Goal: Task Accomplishment & Management: Manage account settings

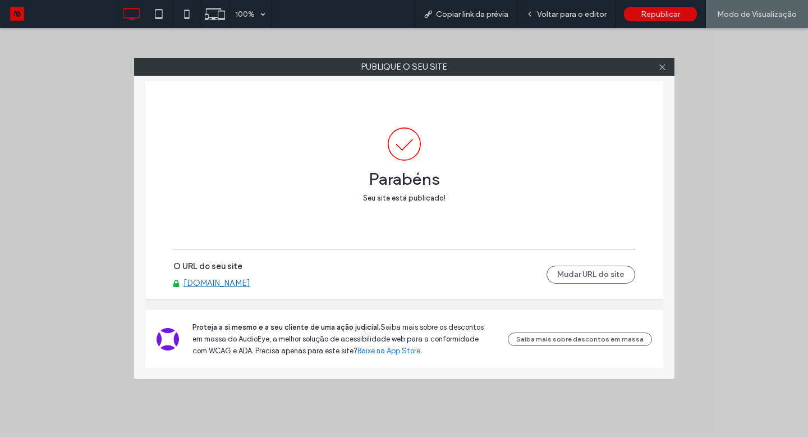
click at [662, 65] on icon at bounding box center [663, 67] width 8 height 8
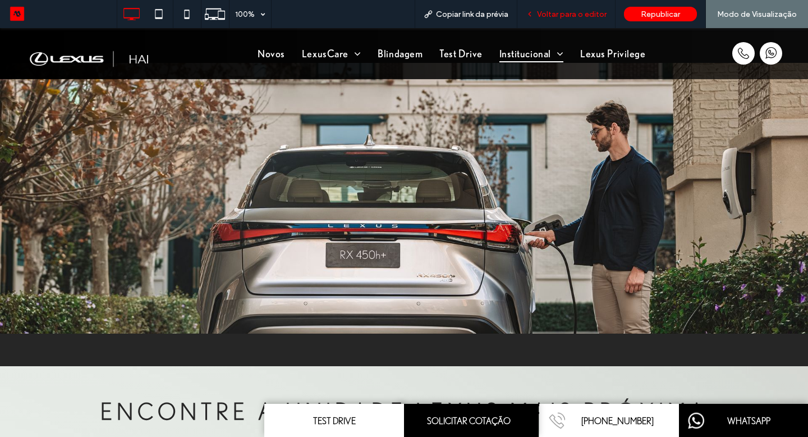
click at [570, 21] on div "Voltar para o editor" at bounding box center [567, 14] width 98 height 28
click at [571, 15] on span "Voltar para o editor" at bounding box center [572, 15] width 70 height 10
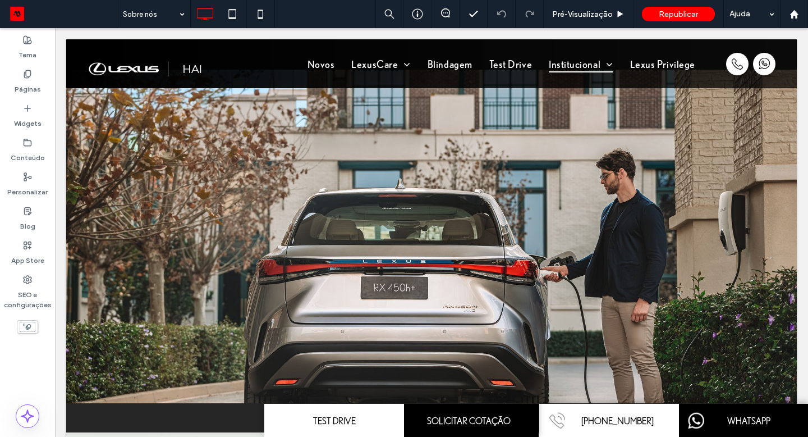
scroll to position [457, 0]
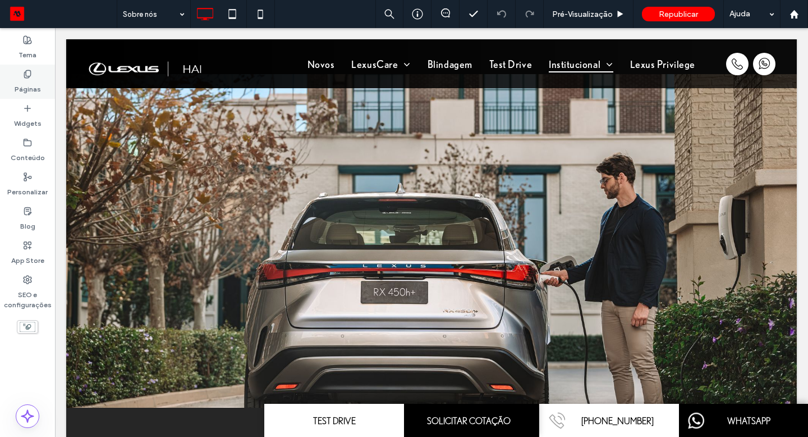
click at [20, 88] on label "Páginas" at bounding box center [28, 87] width 26 height 16
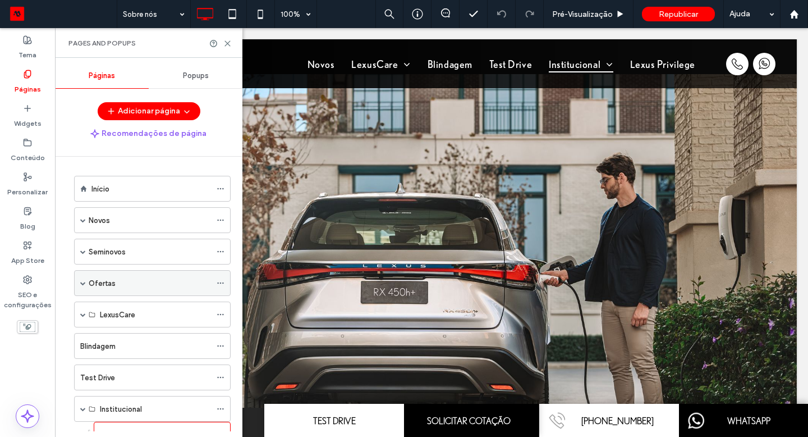
click at [124, 286] on div "Ofertas" at bounding box center [150, 283] width 122 height 12
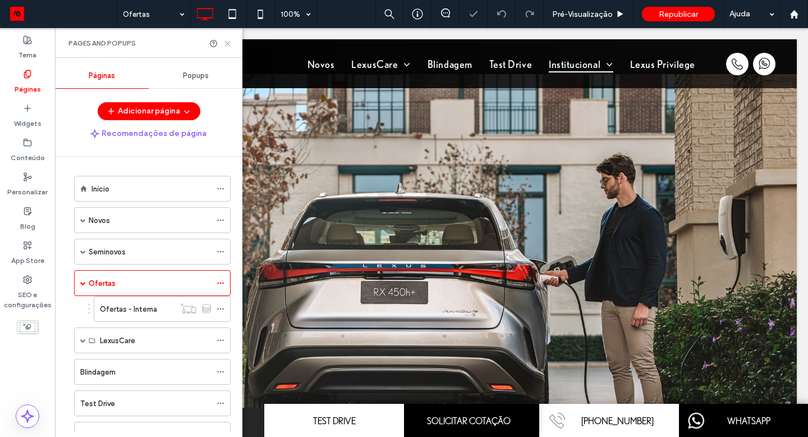
click at [225, 40] on icon at bounding box center [227, 43] width 8 height 8
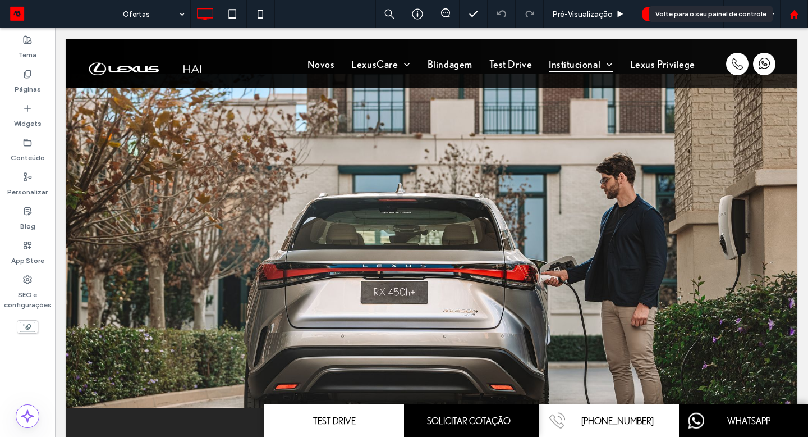
click at [797, 20] on div at bounding box center [794, 14] width 28 height 28
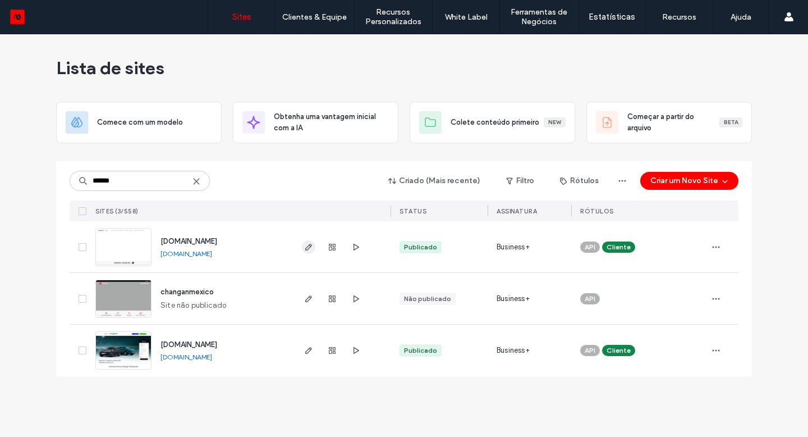
type input "******"
click at [309, 245] on icon "button" at bounding box center [308, 247] width 9 height 9
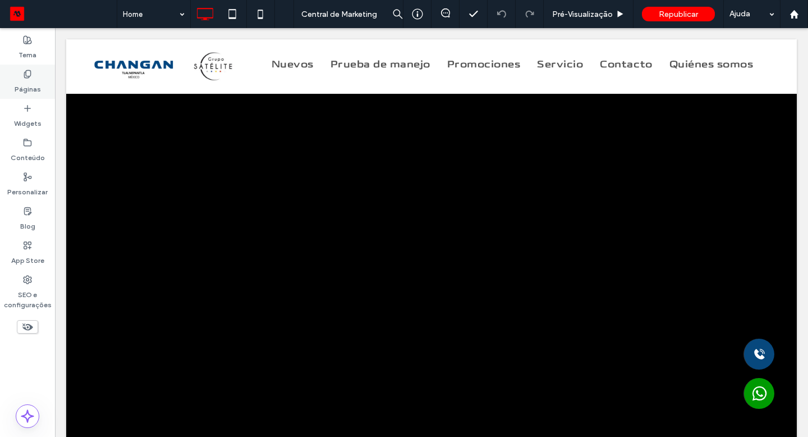
click at [42, 87] on div "Páginas" at bounding box center [27, 82] width 55 height 34
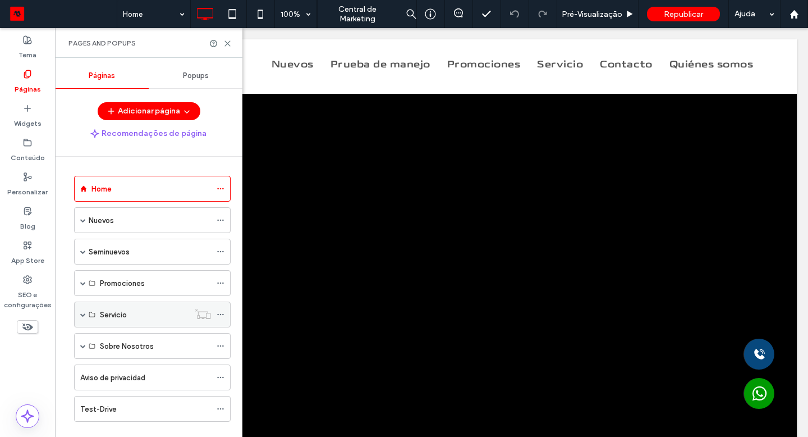
click at [86, 316] on div "Servicio" at bounding box center [152, 314] width 157 height 26
click at [85, 314] on span at bounding box center [83, 315] width 6 height 6
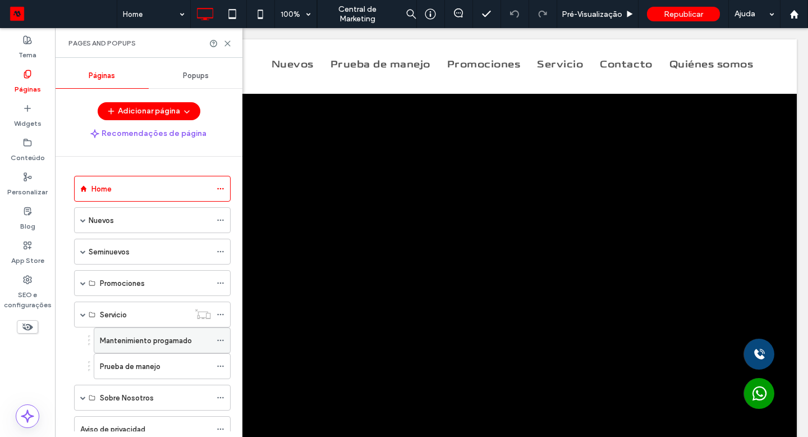
click at [126, 339] on label "Mantenimiento progamado" at bounding box center [146, 341] width 92 height 20
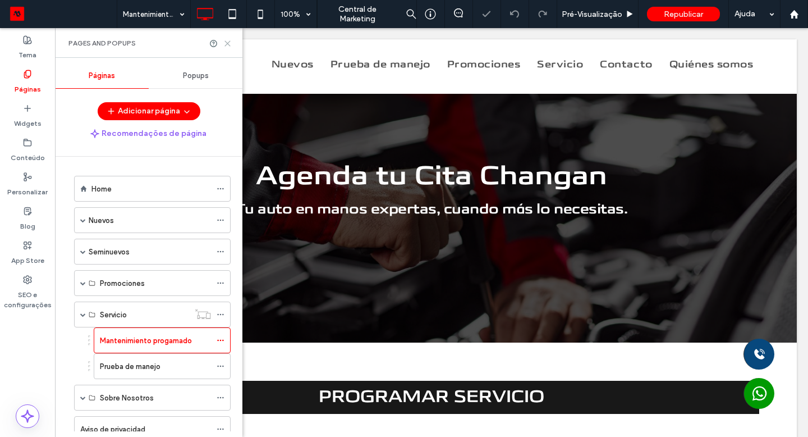
click at [226, 42] on use at bounding box center [227, 43] width 5 height 5
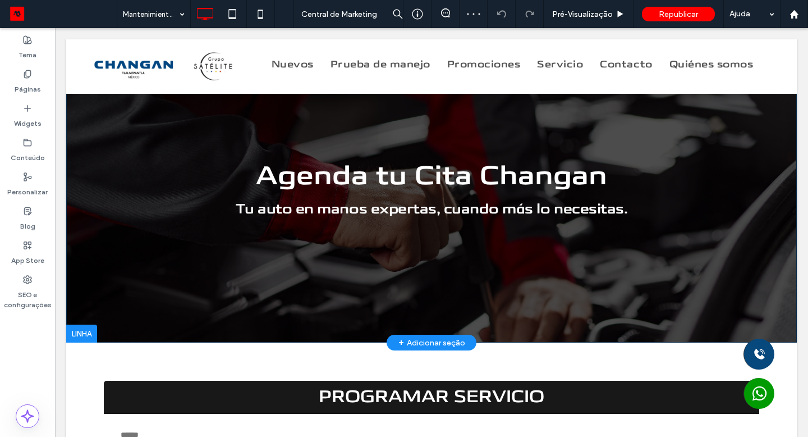
click at [203, 292] on div "Agenda tu Cita Changan Tu auto en manos expertas, cuando más lo necesitas. Clic…" at bounding box center [431, 190] width 731 height 303
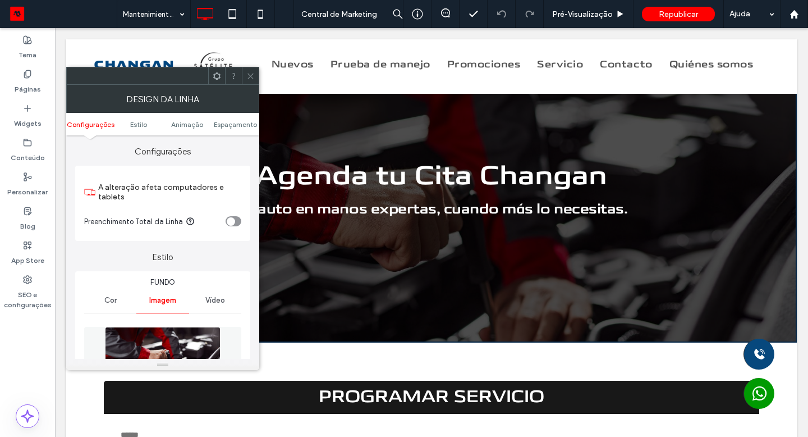
click at [253, 78] on icon at bounding box center [250, 76] width 8 height 8
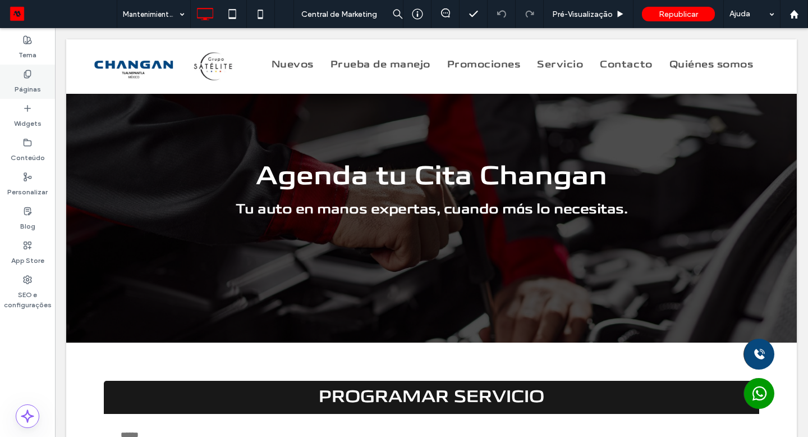
click at [38, 90] on label "Páginas" at bounding box center [28, 87] width 26 height 16
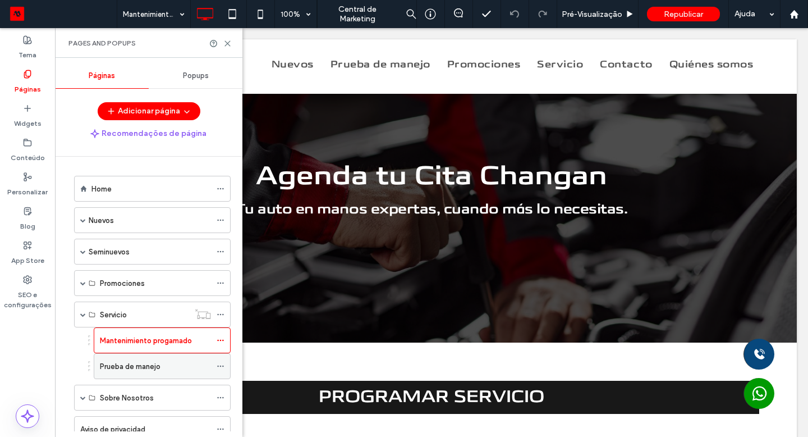
click at [168, 369] on div "Prueba de manejo" at bounding box center [155, 366] width 111 height 12
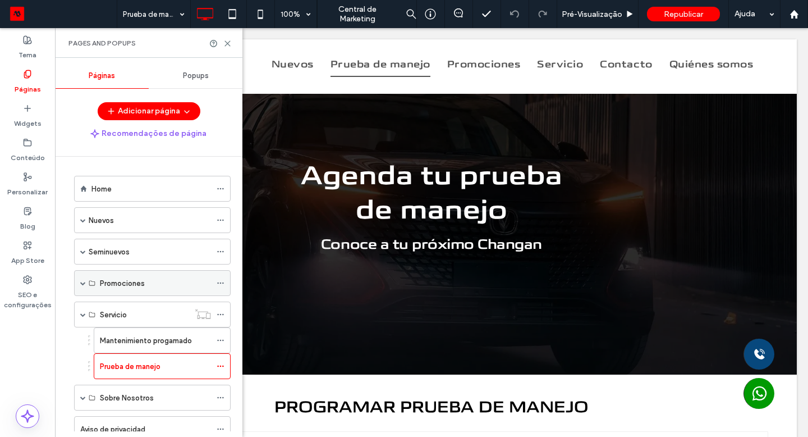
click at [83, 282] on span at bounding box center [83, 283] width 6 height 6
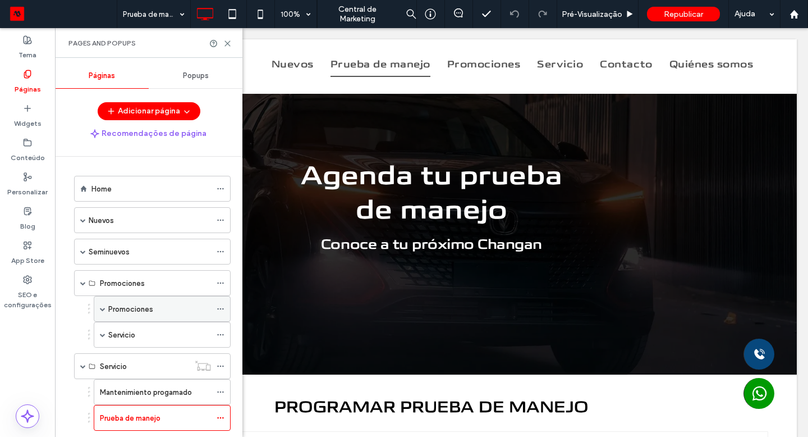
click at [107, 310] on div "Promociones" at bounding box center [162, 309] width 137 height 26
click at [104, 308] on span at bounding box center [103, 309] width 6 height 6
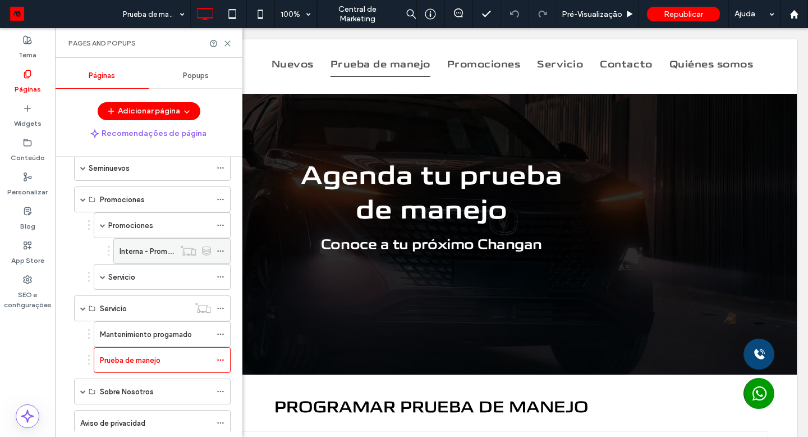
scroll to position [85, 0]
click at [105, 276] on span at bounding box center [103, 275] width 6 height 6
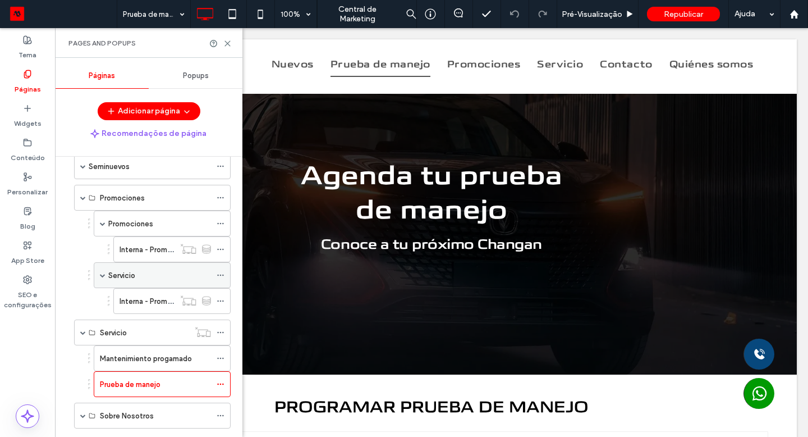
click at [161, 286] on div "Servicio" at bounding box center [159, 275] width 103 height 25
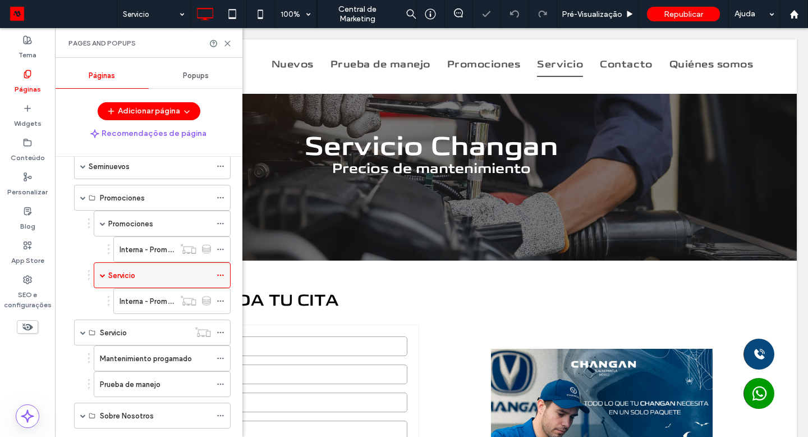
scroll to position [44, 0]
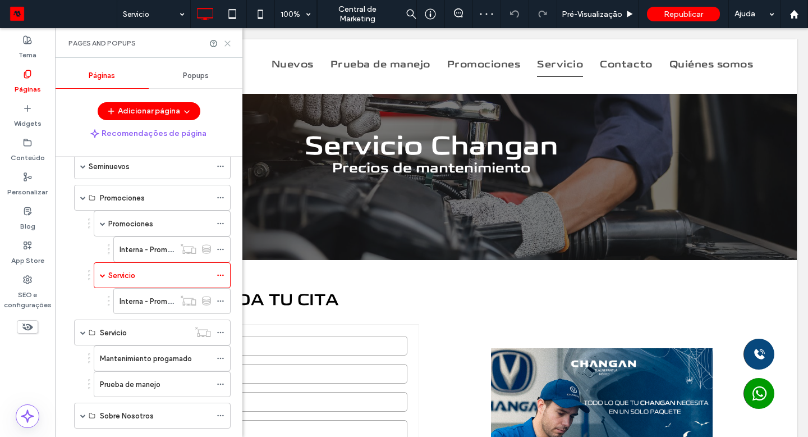
click at [226, 41] on use at bounding box center [227, 43] width 5 height 5
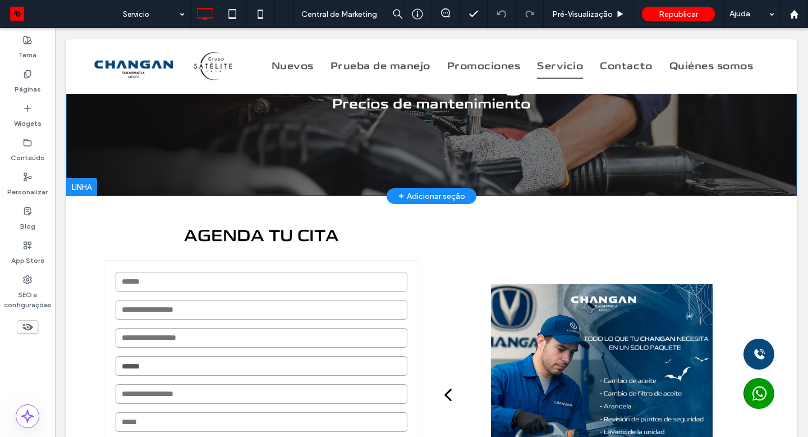
scroll to position [129, 0]
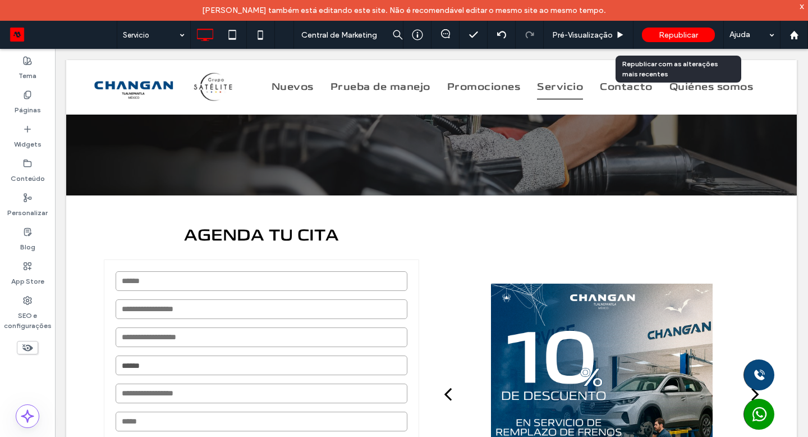
click at [681, 35] on span "Republicar" at bounding box center [678, 35] width 39 height 10
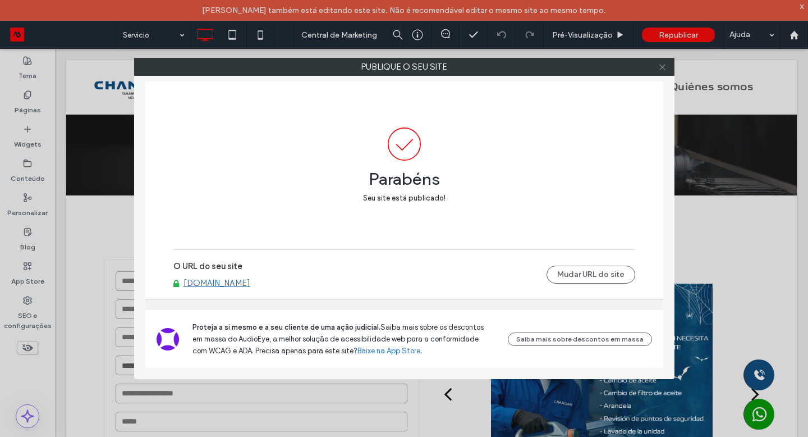
click at [664, 67] on icon at bounding box center [663, 67] width 8 height 8
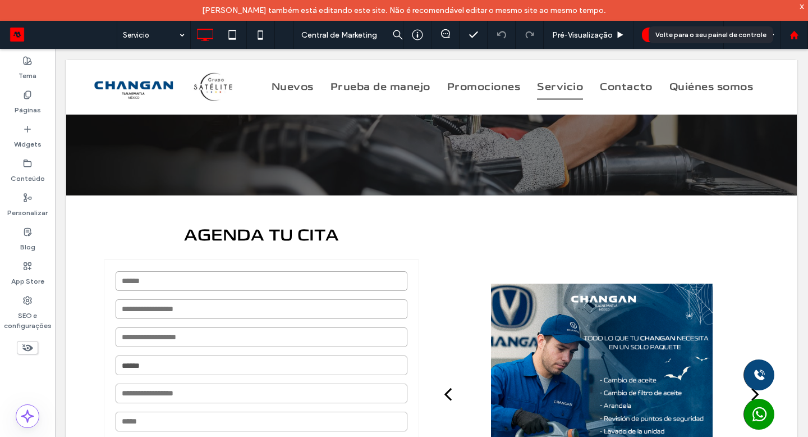
click at [798, 36] on icon at bounding box center [795, 35] width 10 height 10
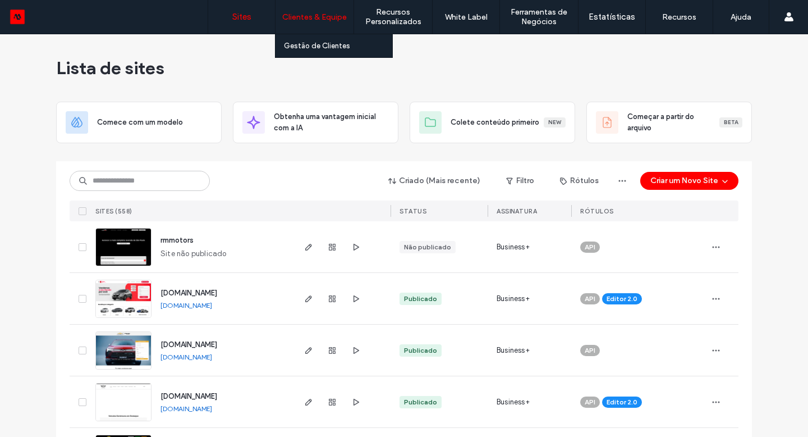
click at [304, 26] on div "Clientes & Equipe" at bounding box center [315, 17] width 78 height 34
click at [304, 42] on label "Gestão de Clientes" at bounding box center [317, 46] width 66 height 8
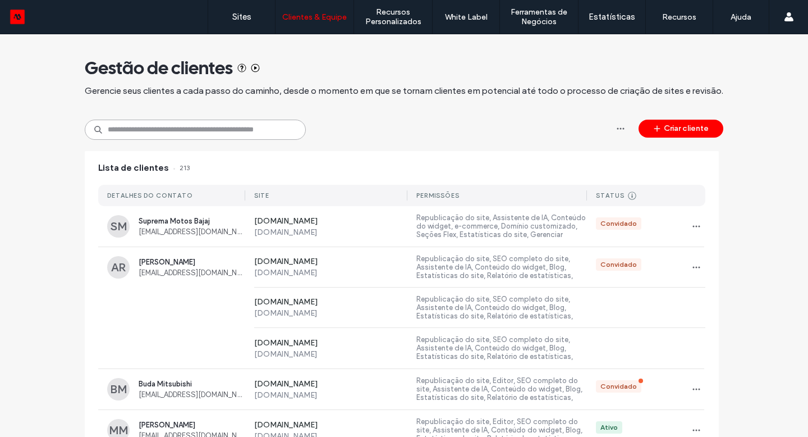
click at [182, 130] on input at bounding box center [195, 130] width 221 height 20
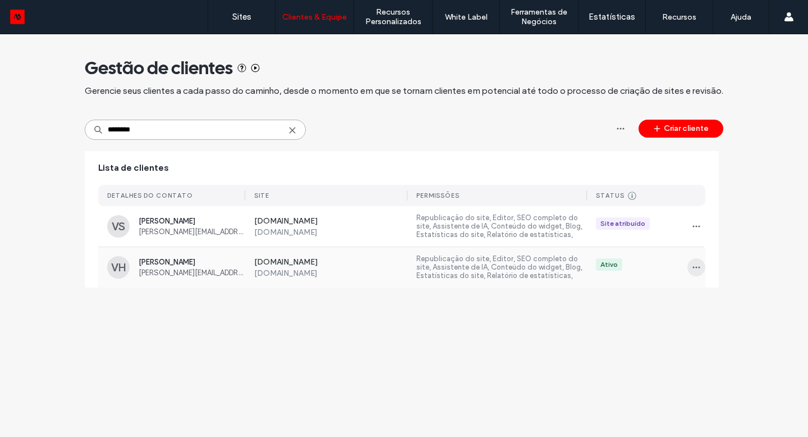
type input "*******"
click at [696, 266] on icon "button" at bounding box center [696, 267] width 9 height 9
click at [719, 296] on span "Sites e permissões" at bounding box center [740, 296] width 61 height 11
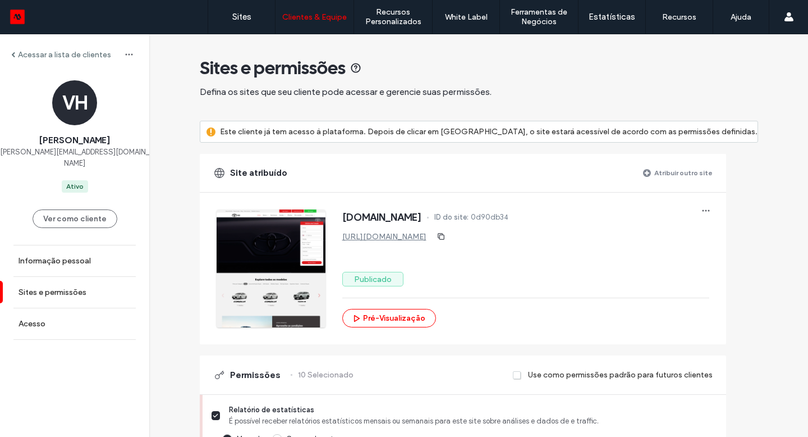
click at [651, 173] on span at bounding box center [647, 172] width 8 height 9
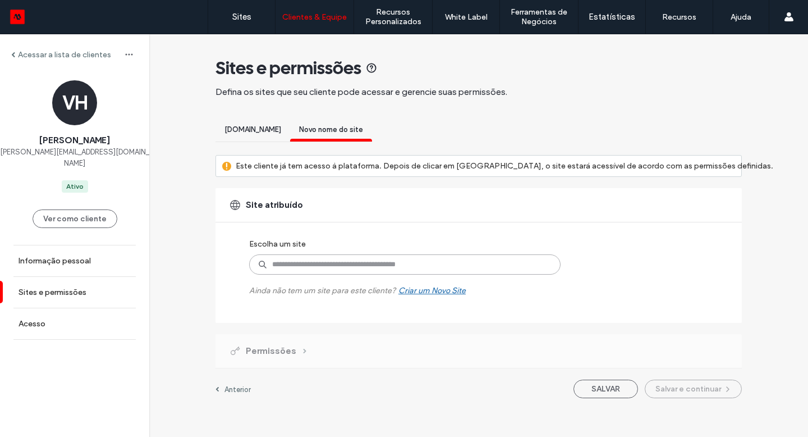
click at [348, 264] on input at bounding box center [405, 264] width 312 height 20
type input "***"
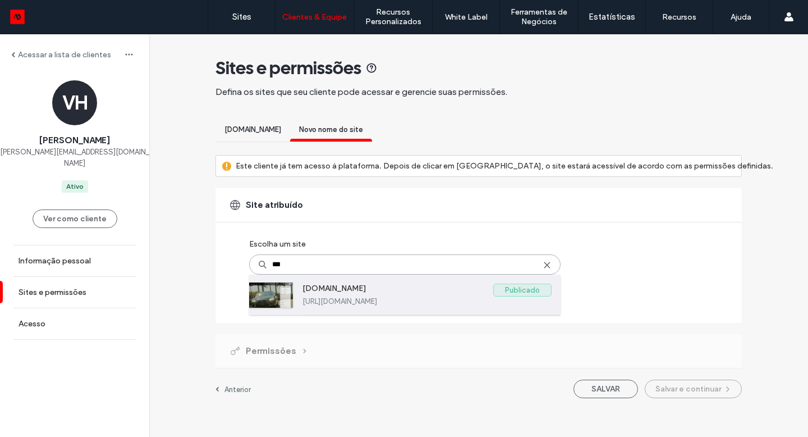
click at [360, 293] on label "www.lexushai.com.br" at bounding box center [398, 290] width 191 height 13
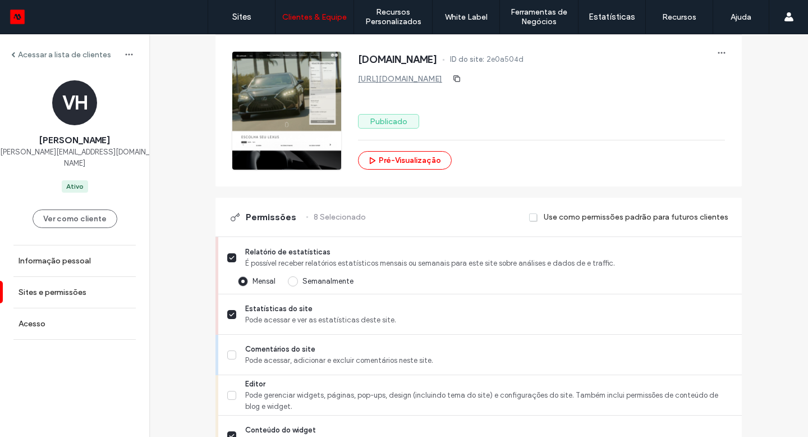
scroll to position [235, 0]
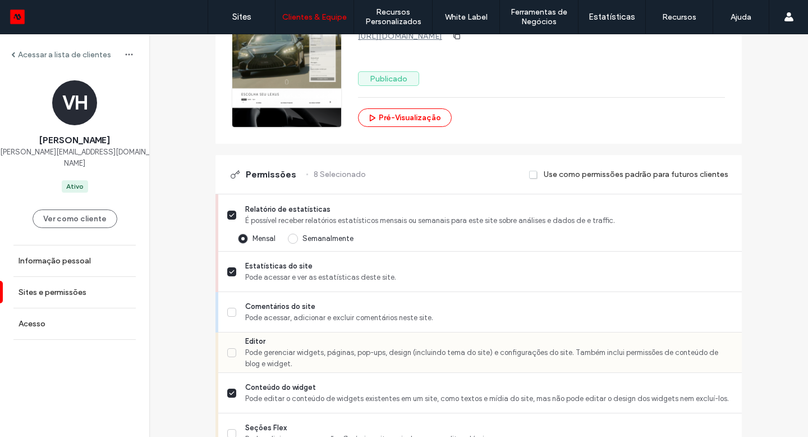
click at [229, 353] on icon at bounding box center [232, 352] width 6 height 4
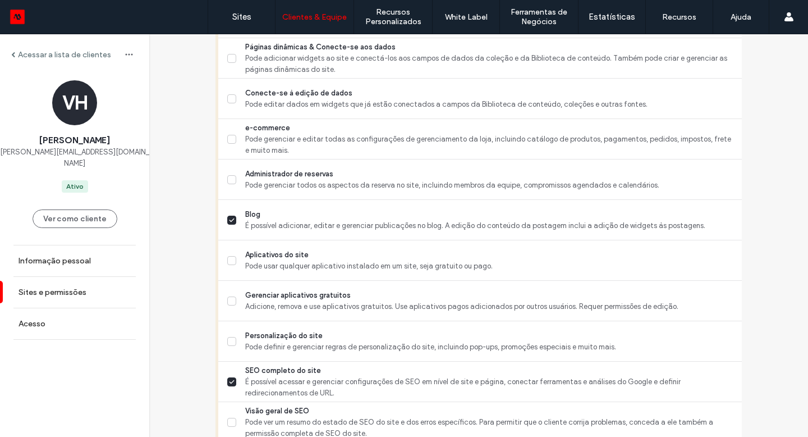
scroll to position [1061, 0]
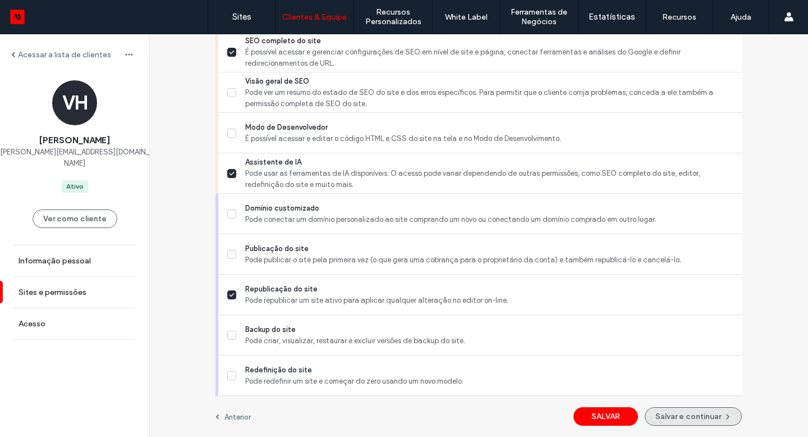
click at [682, 417] on button "Salvar e continuar" at bounding box center [693, 416] width 97 height 19
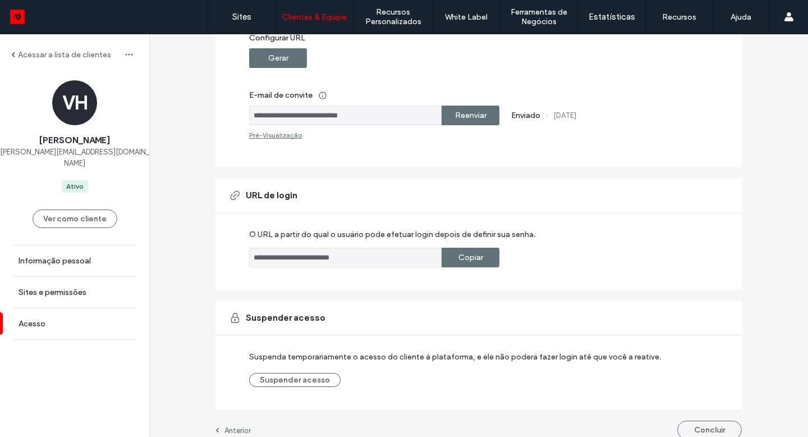
scroll to position [205, 0]
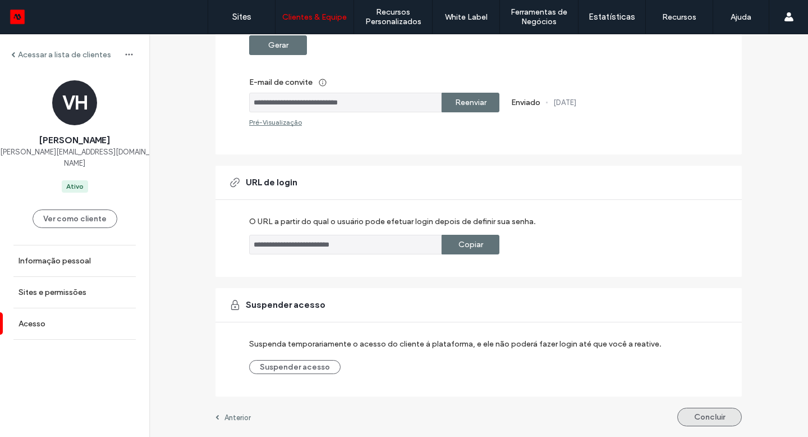
click at [683, 415] on button "Concluir" at bounding box center [710, 417] width 65 height 19
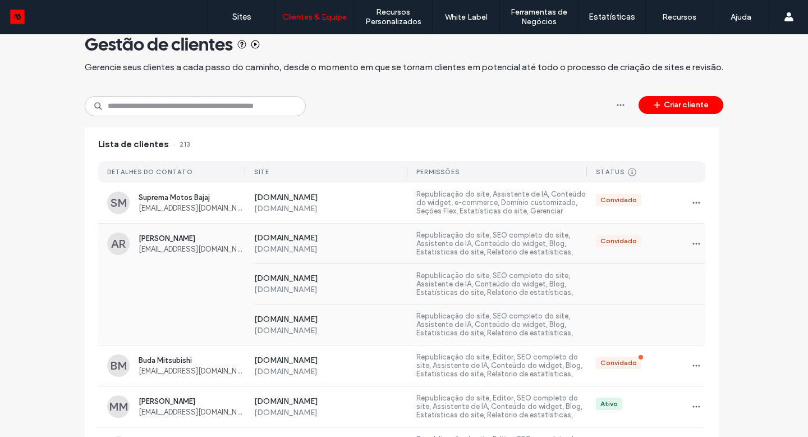
scroll to position [28, 0]
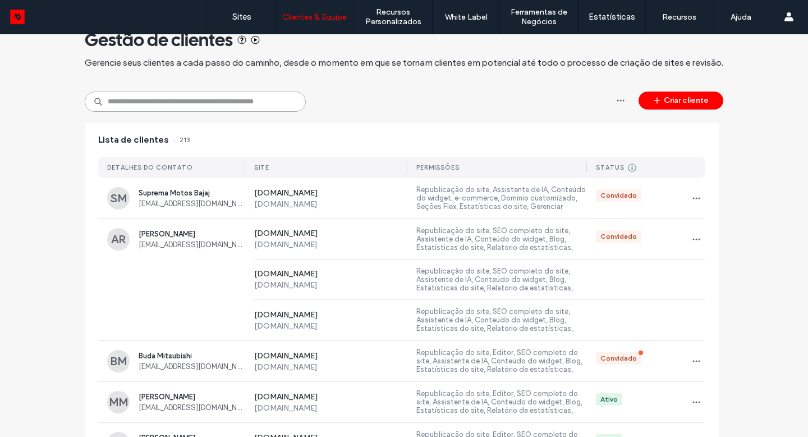
click at [207, 106] on input at bounding box center [195, 102] width 221 height 20
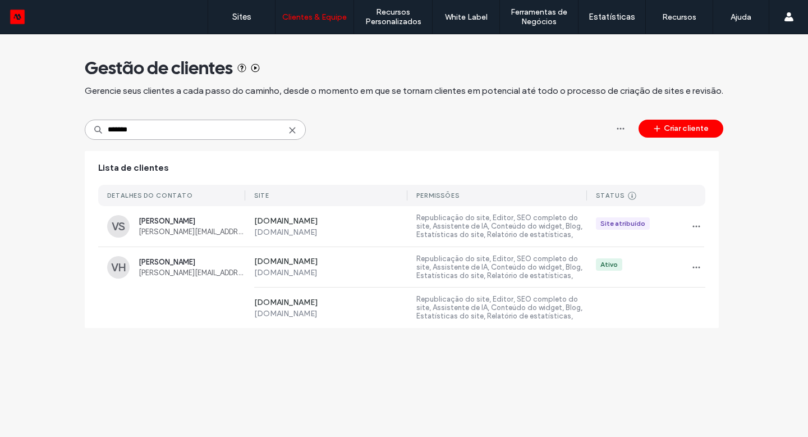
scroll to position [0, 0]
type input "*******"
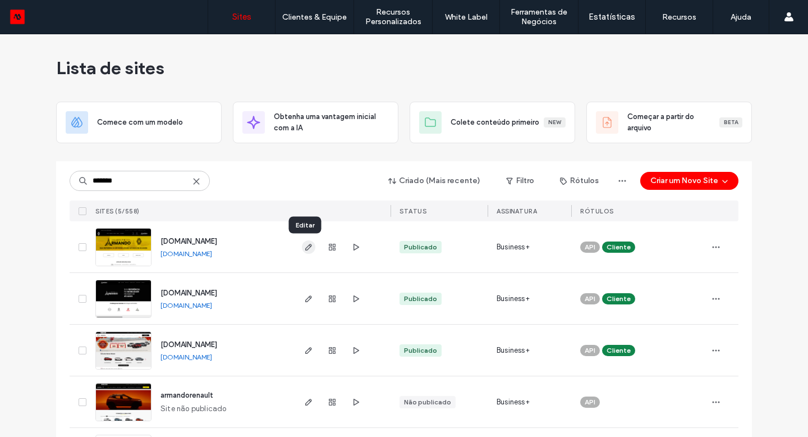
type input "*******"
click at [305, 249] on use "button" at bounding box center [308, 247] width 7 height 7
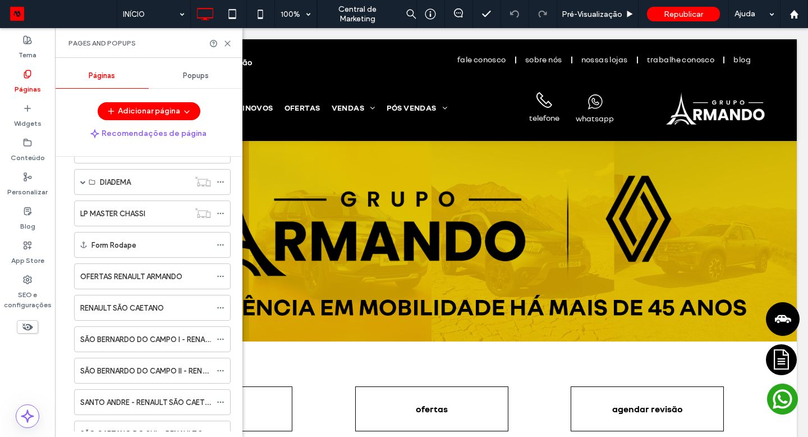
scroll to position [537, 0]
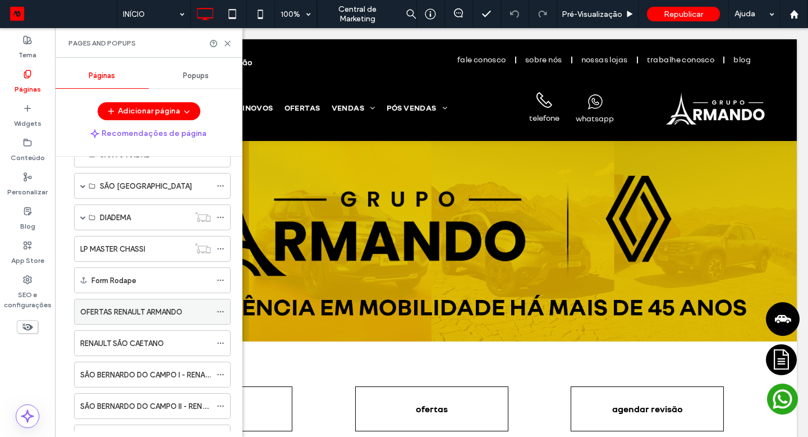
click at [140, 310] on label "OFERTAS RENAULT ARMANDO" at bounding box center [131, 312] width 102 height 20
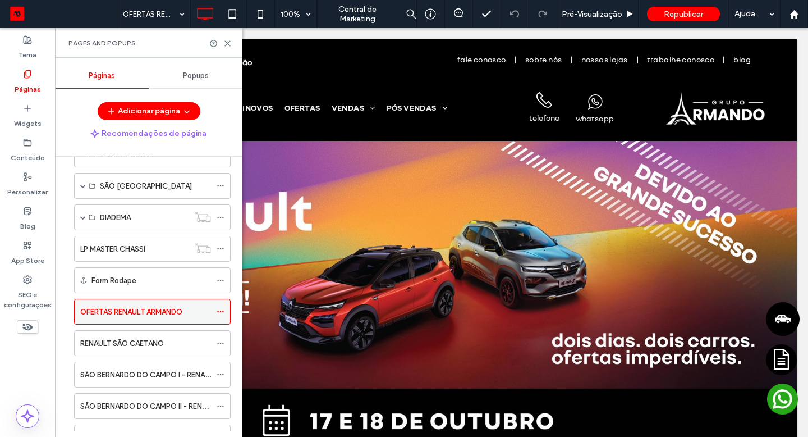
scroll to position [0, 0]
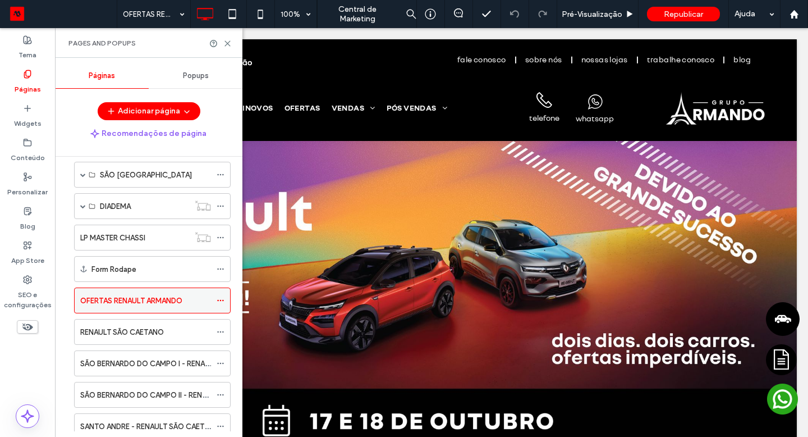
scroll to position [551, 0]
